Goal: Information Seeking & Learning: Learn about a topic

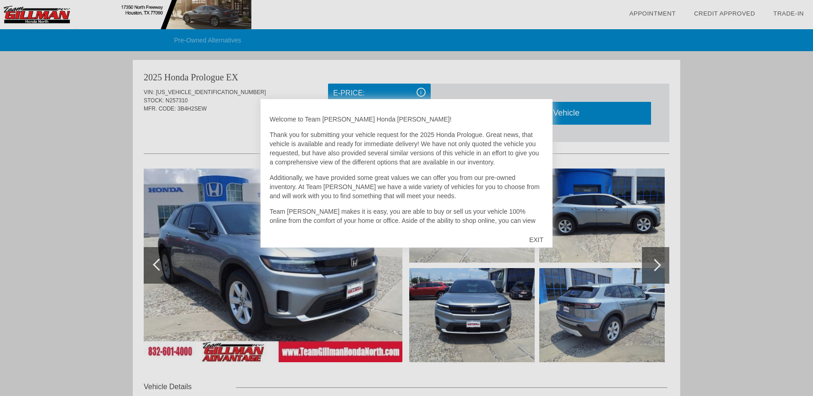
click at [15, 159] on div at bounding box center [406, 198] width 813 height 396
click at [532, 230] on div "EXIT" at bounding box center [536, 239] width 32 height 27
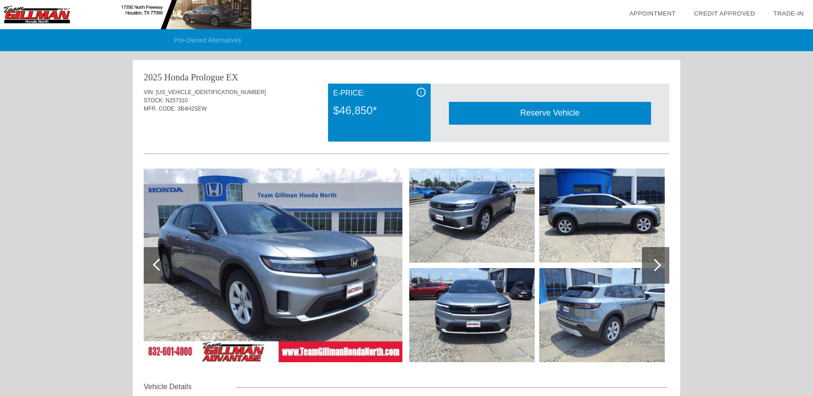
click at [413, 96] on div "E-Price:" at bounding box center [379, 93] width 92 height 11
click at [417, 94] on div "i E-Price: $46,850*" at bounding box center [379, 112] width 102 height 58
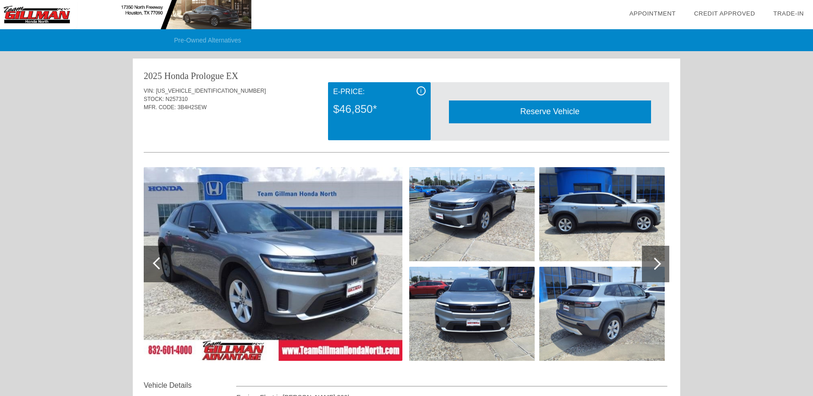
click at [419, 93] on div "i" at bounding box center [421, 90] width 9 height 9
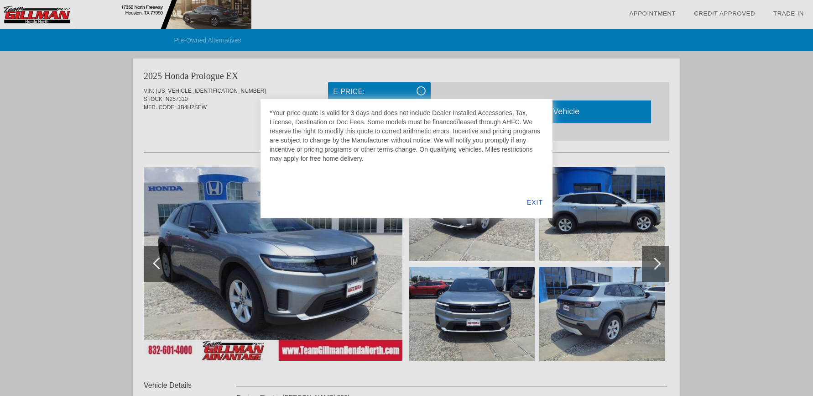
click at [417, 94] on div at bounding box center [406, 198] width 813 height 396
click at [528, 196] on div "EXIT" at bounding box center [534, 202] width 35 height 31
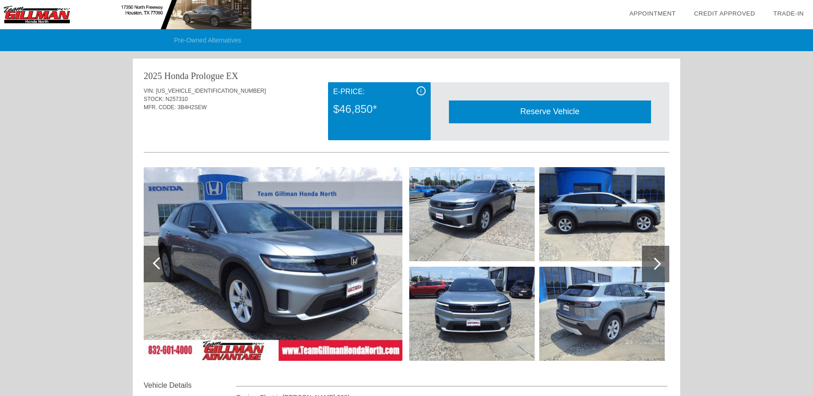
click at [61, 12] on img at bounding box center [125, 14] width 251 height 29
